Goal: Information Seeking & Learning: Learn about a topic

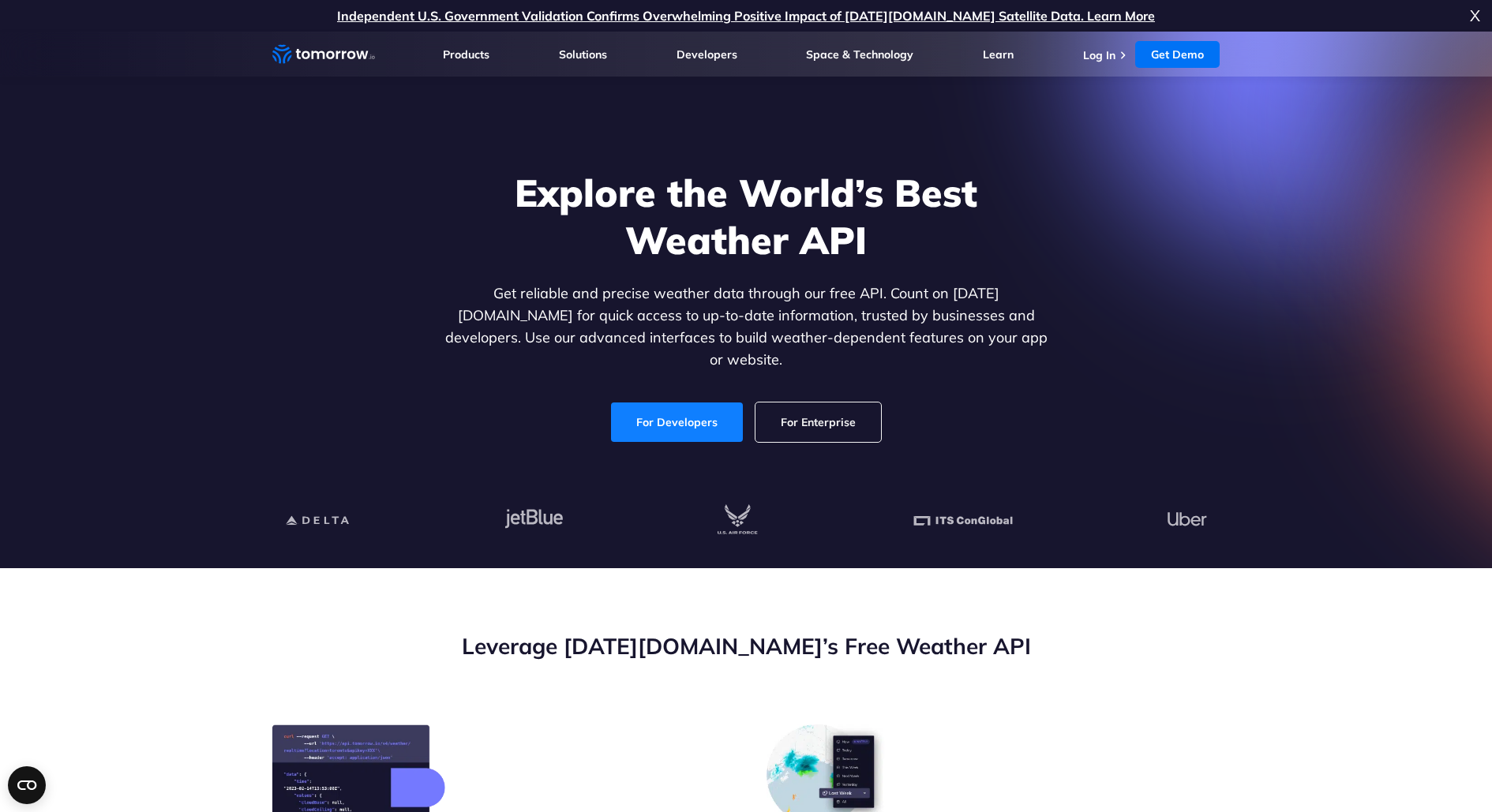
click at [680, 412] on link "For Developers" at bounding box center [678, 422] width 132 height 40
click at [683, 403] on link "For Developers" at bounding box center [678, 422] width 132 height 40
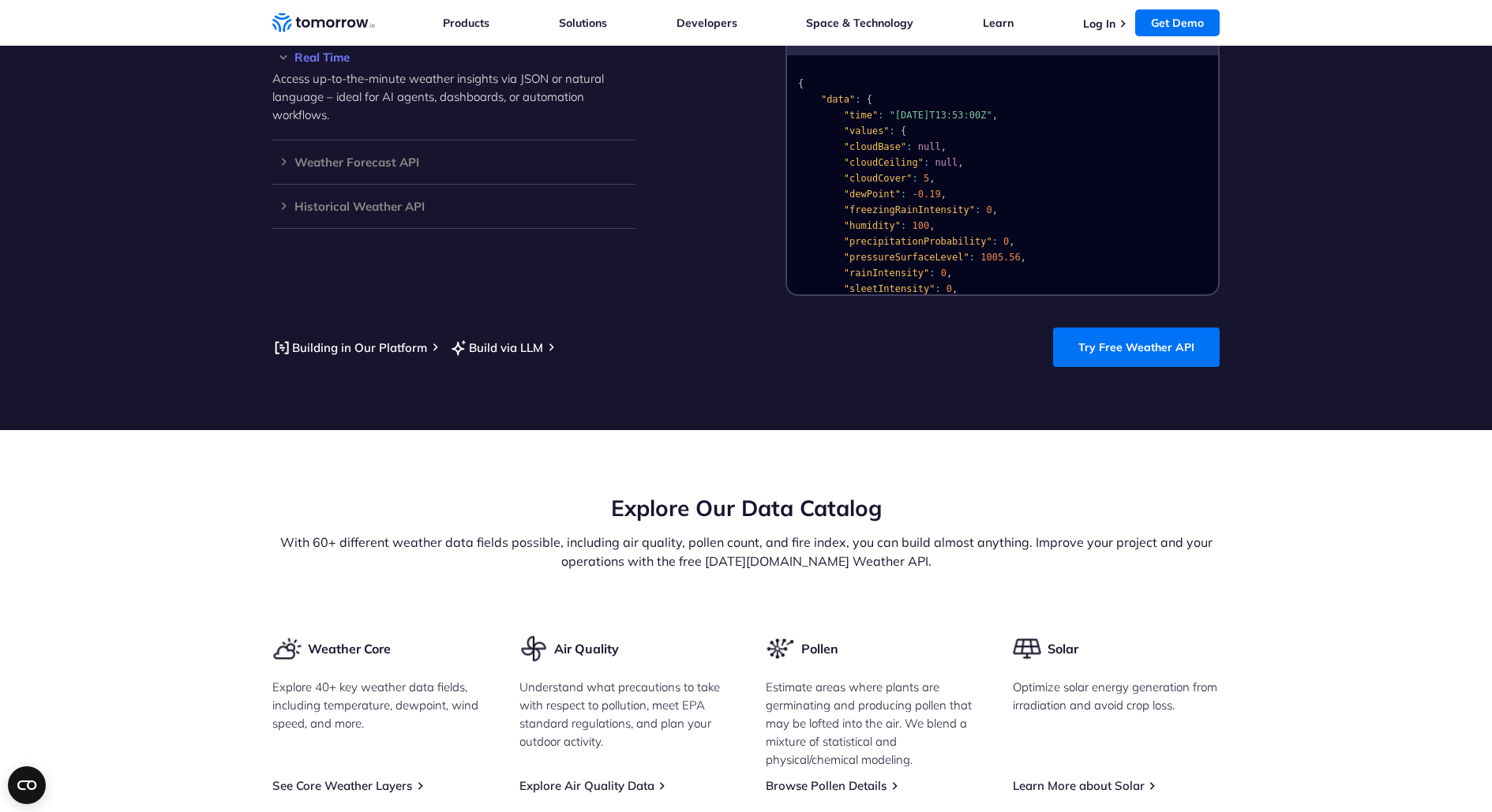
scroll to position [1858, 0]
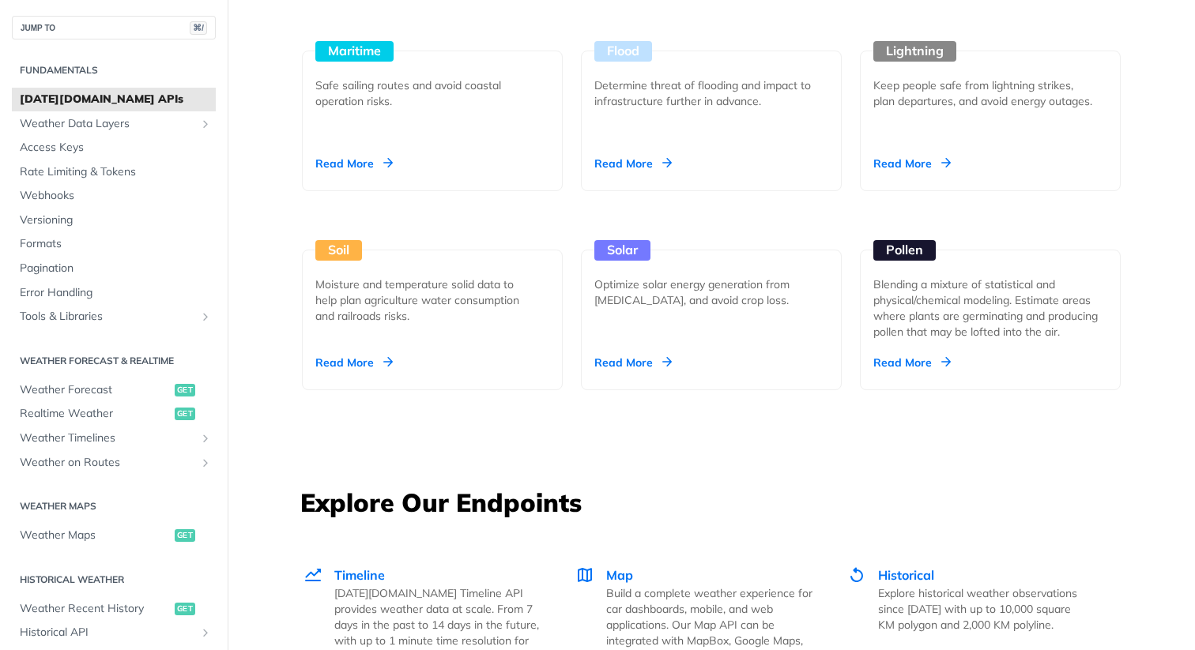
scroll to position [1720, 0]
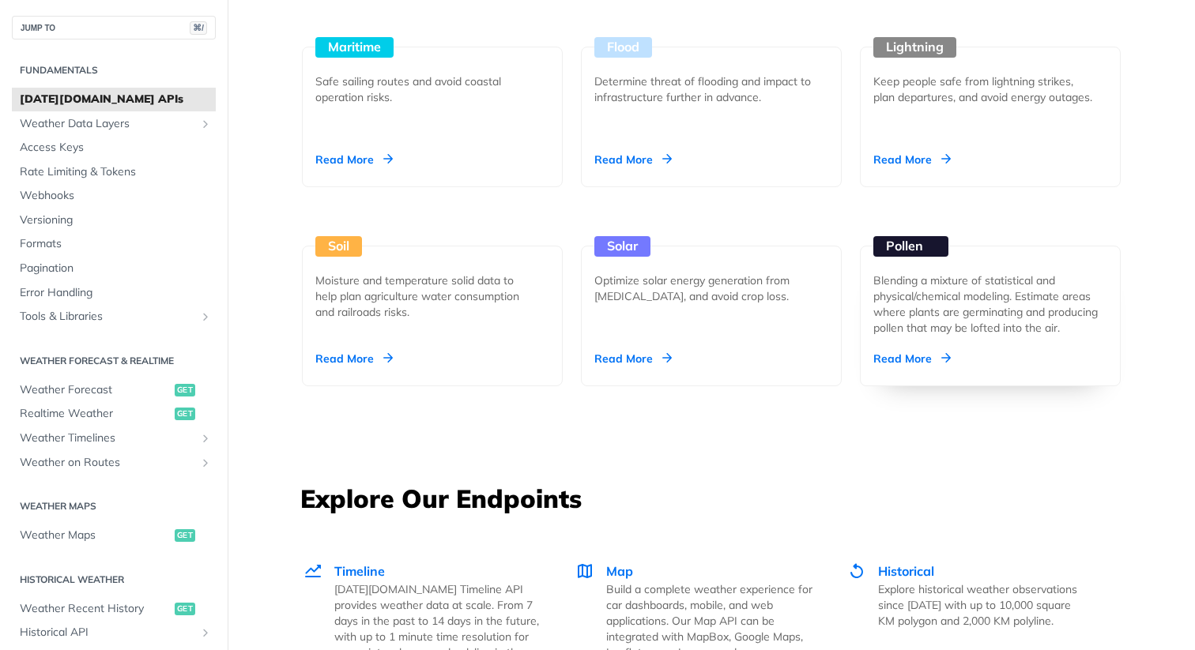
click at [915, 360] on div "Read More" at bounding box center [911, 359] width 77 height 16
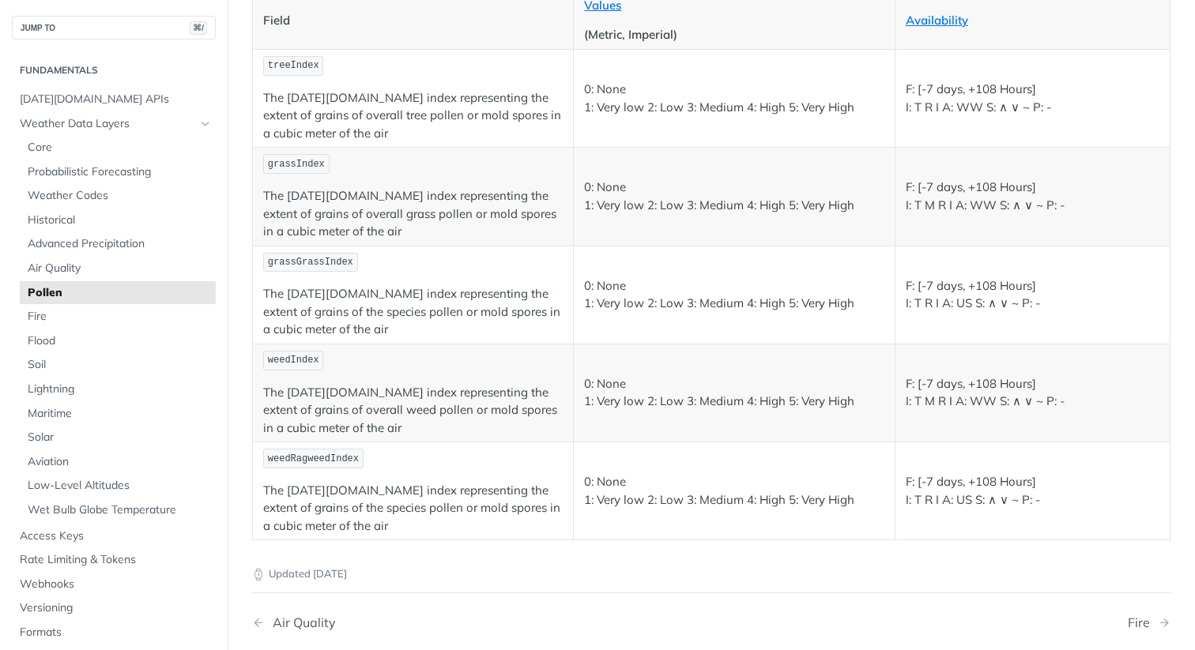
scroll to position [237, 0]
click at [87, 191] on span "Weather Codes" at bounding box center [120, 196] width 184 height 16
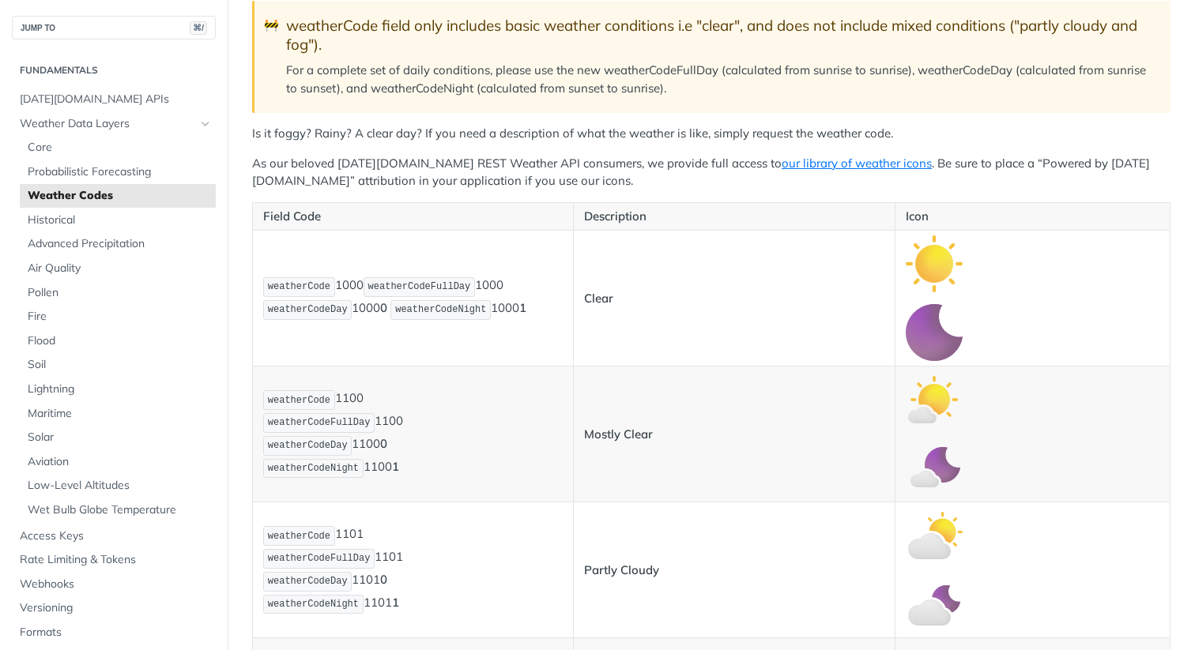
scroll to position [235, 0]
